Goal: Task Accomplishment & Management: Use online tool/utility

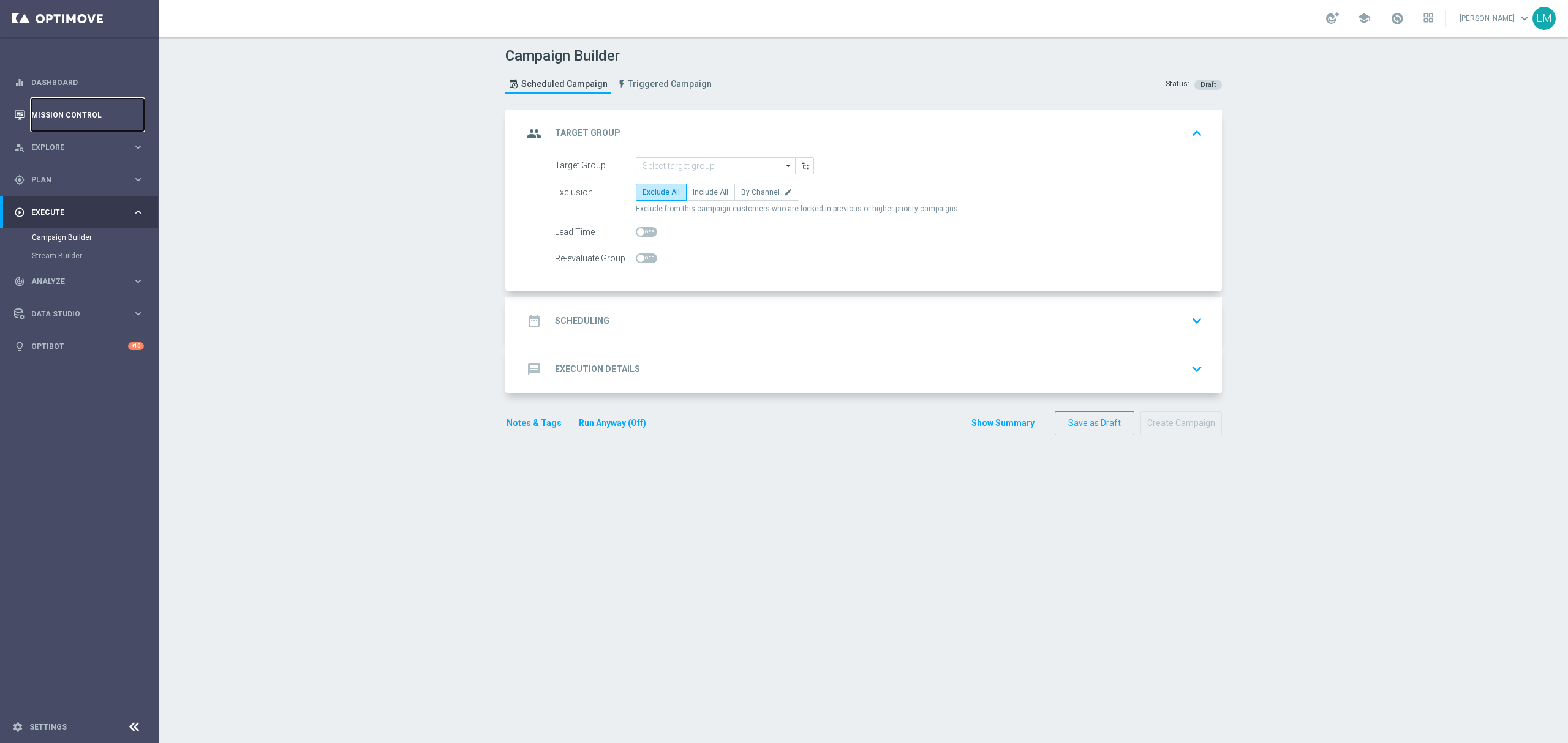
click at [35, 110] on link "Mission Control" at bounding box center [88, 114] width 113 height 32
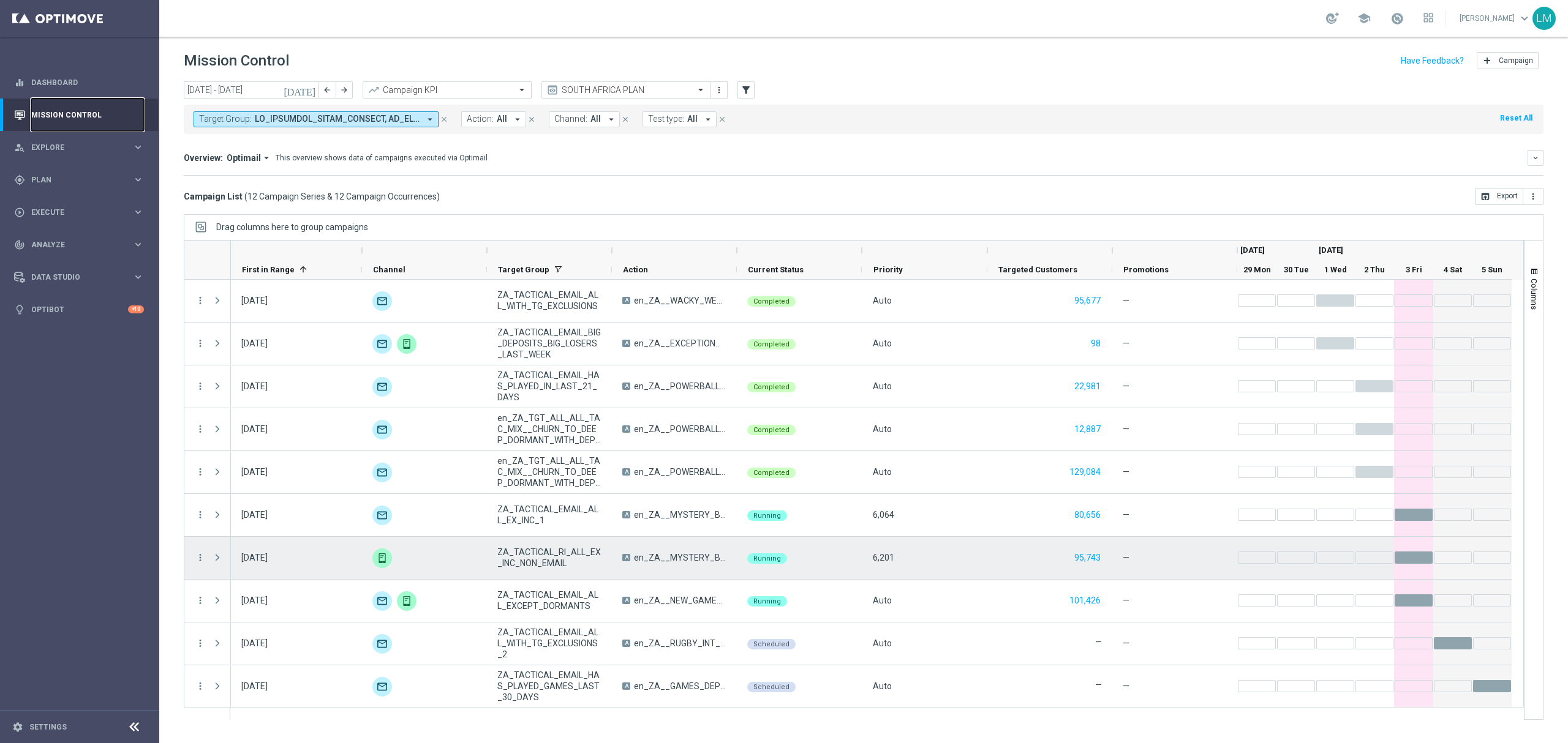
scroll to position [87, 0]
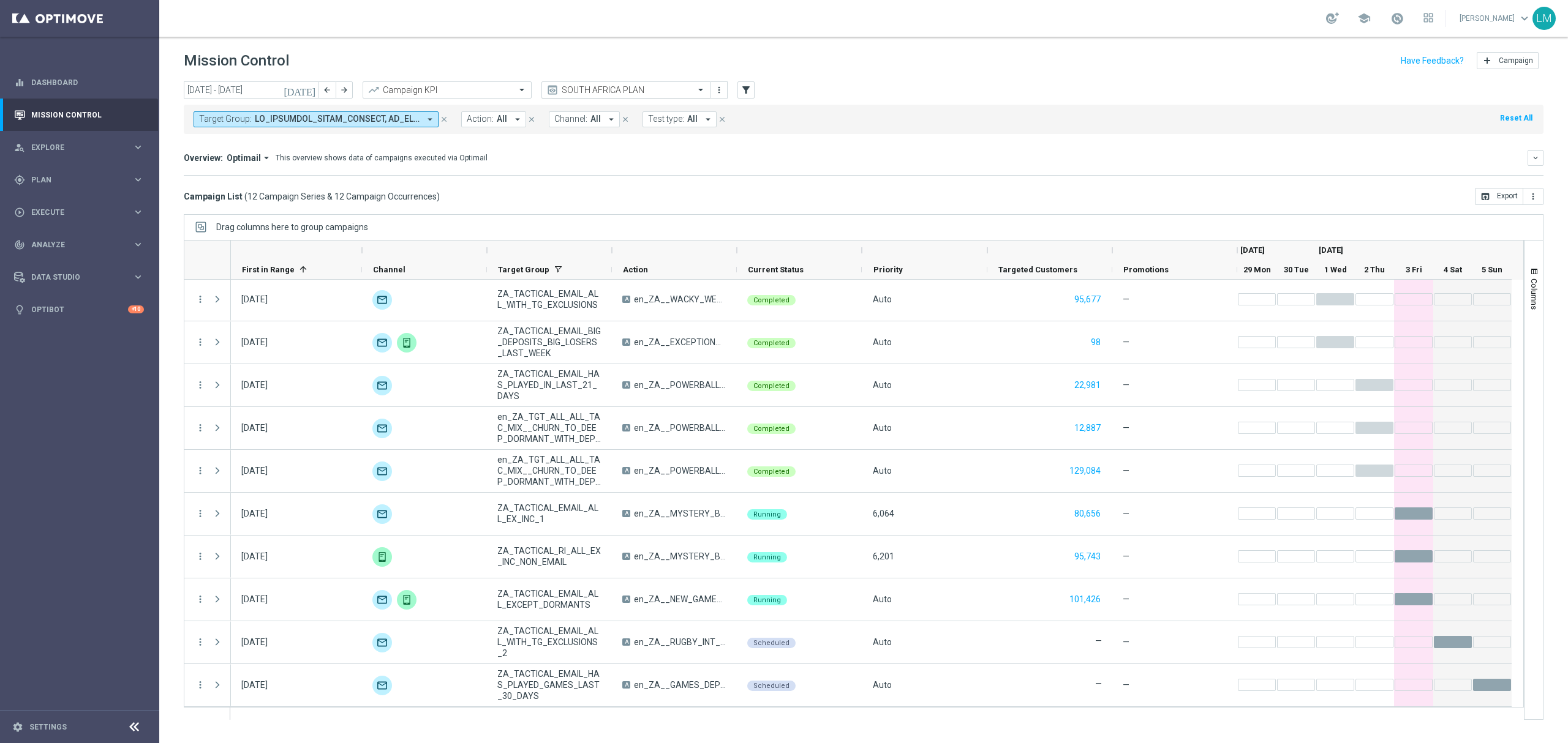
click at [659, 96] on div "SOUTH AFRICA PLAN" at bounding box center [625, 89] width 169 height 17
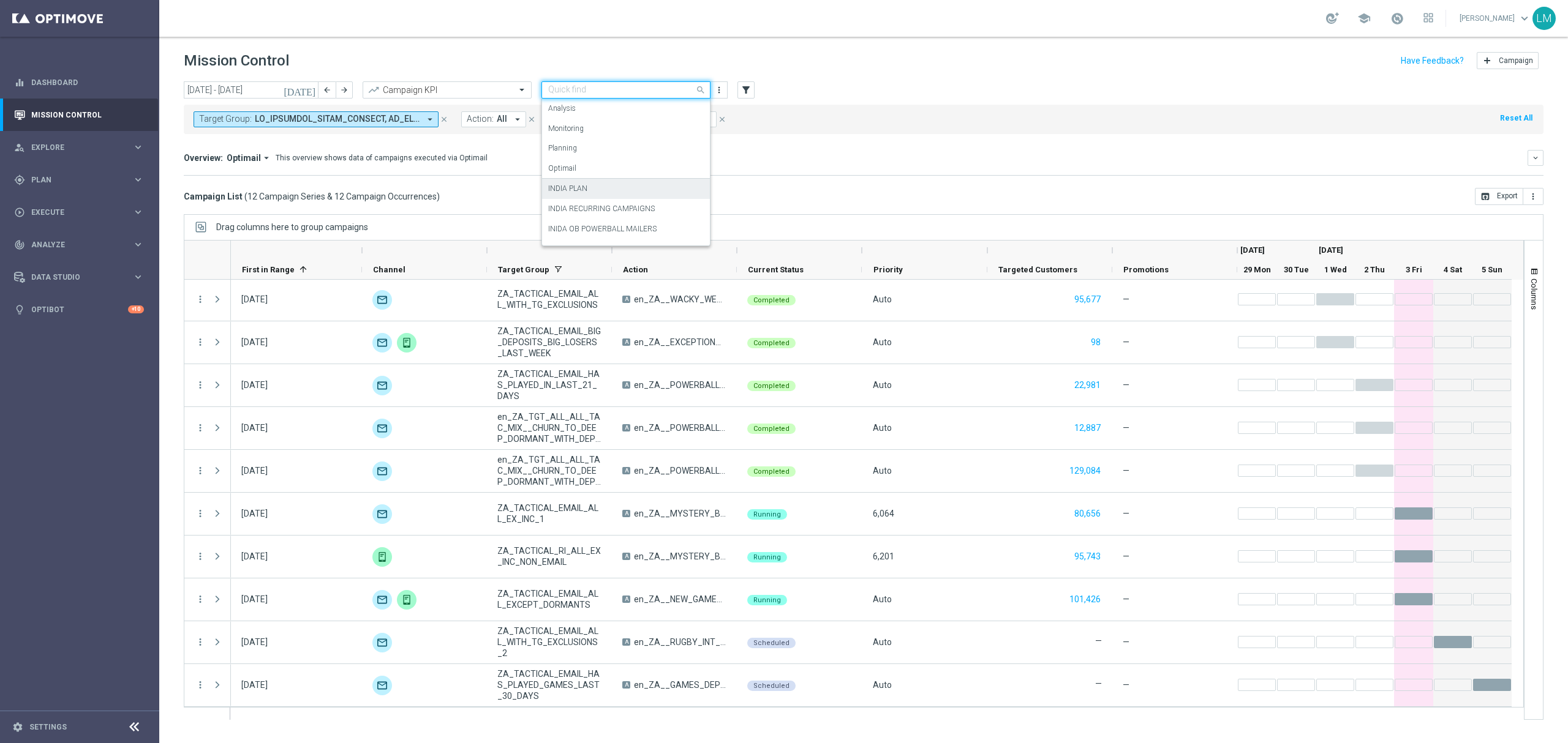
scroll to position [75, 0]
click at [368, 121] on span at bounding box center [337, 120] width 164 height 11
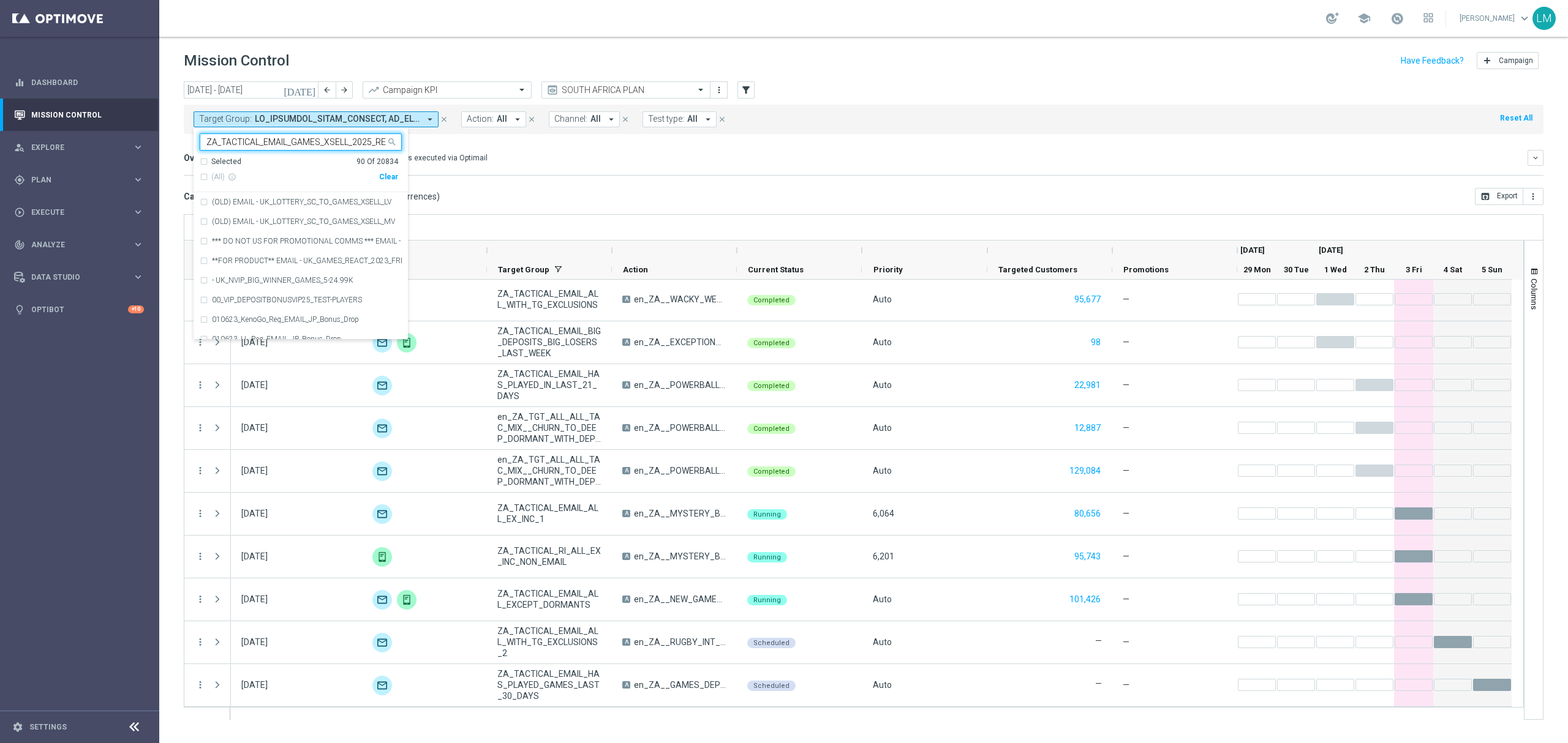
scroll to position [0, 30]
click at [331, 204] on label "ZA_TACTICAL_EMAIL_GAMES_XSELL_2025_REMINDER" at bounding box center [304, 202] width 184 height 7
type input "ZA_TACTICAL_EMAIL_GAMES_XSELL_2025_REMINDER"
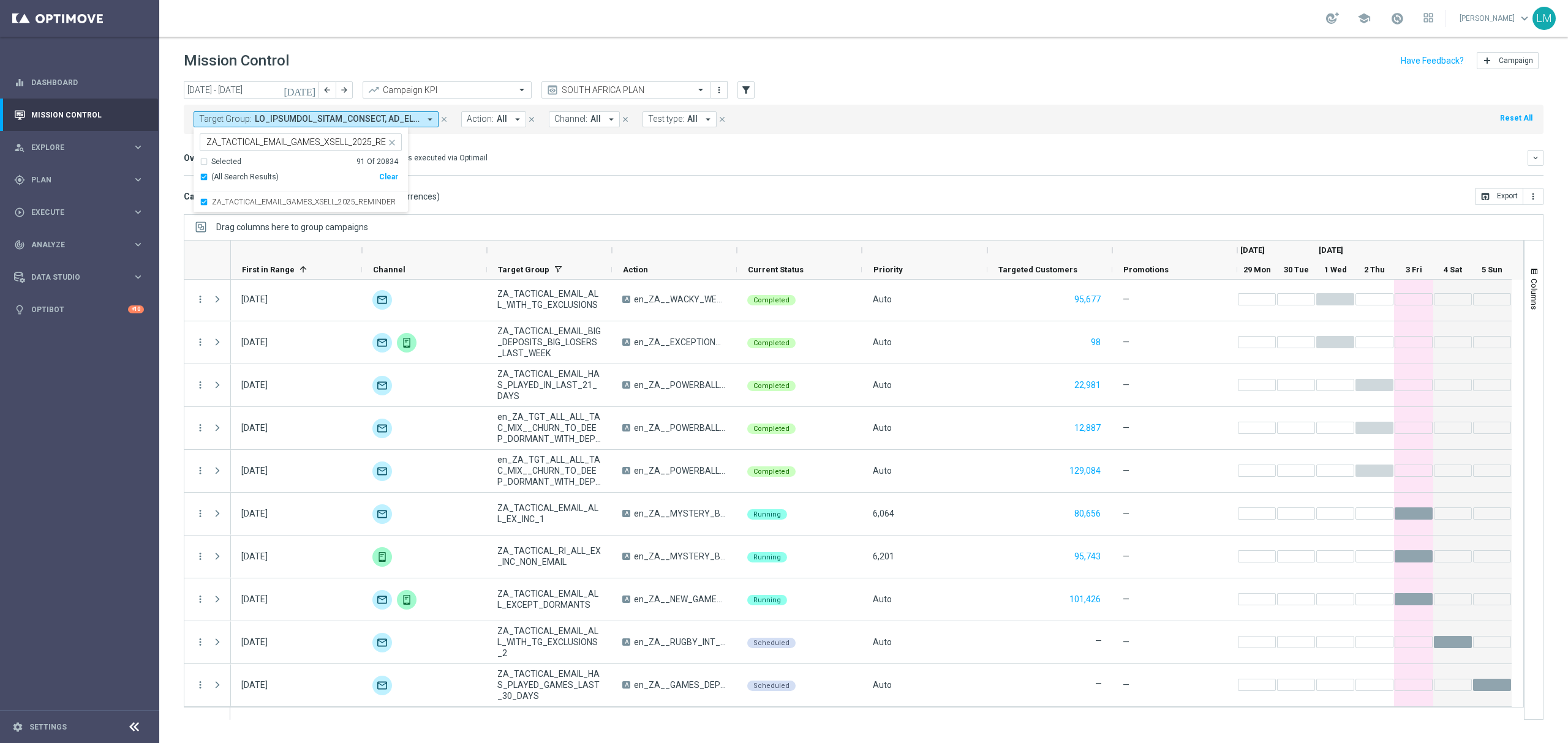
click at [559, 196] on div "Campaign List ( 12 Campaign Series & 12 Campaign Occurrences ) open_in_browser …" at bounding box center [864, 196] width 1360 height 17
click at [720, 87] on icon "more_vert" at bounding box center [718, 89] width 10 height 10
click at [731, 113] on div "Save view" at bounding box center [784, 113] width 111 height 9
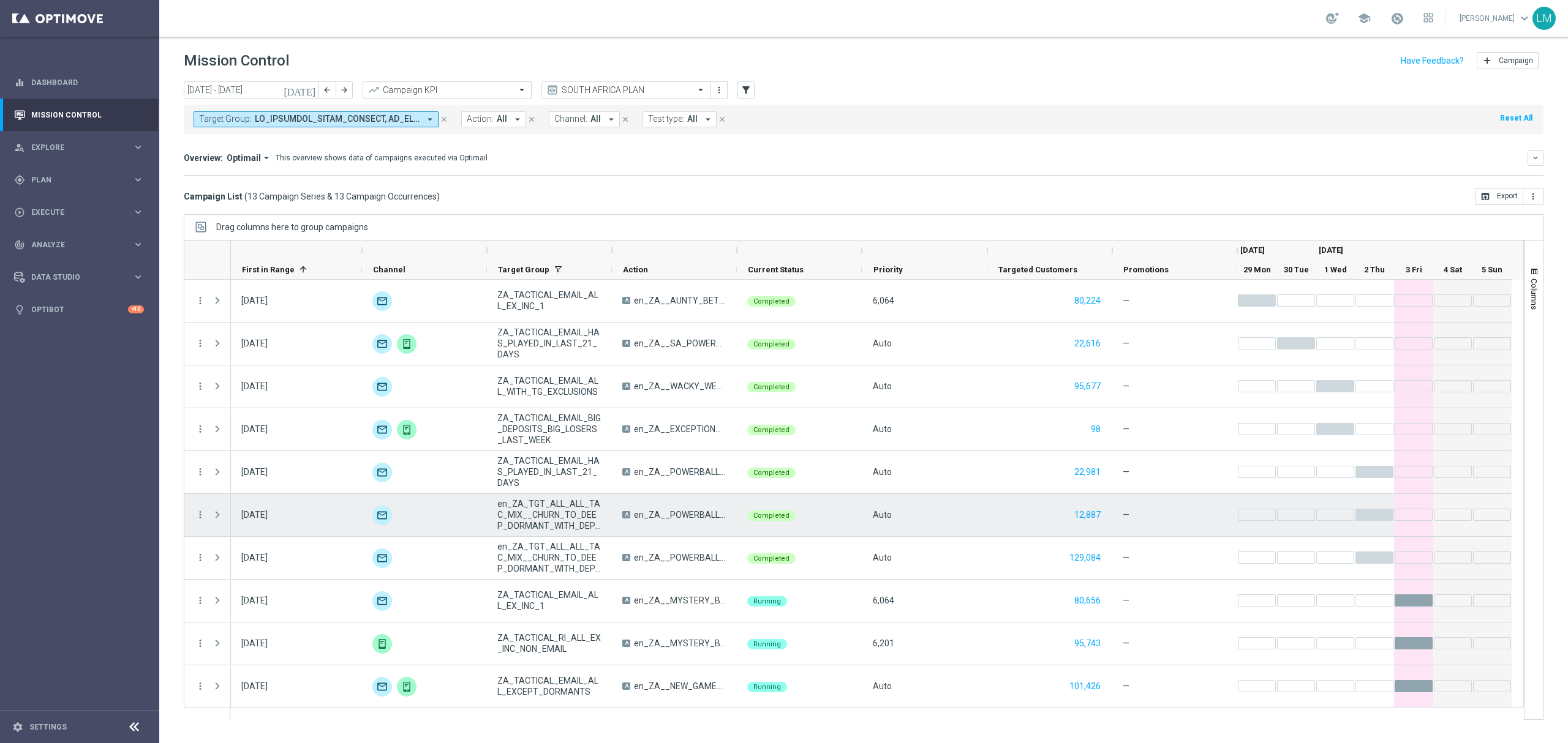
scroll to position [130, 0]
